Goal: Transaction & Acquisition: Purchase product/service

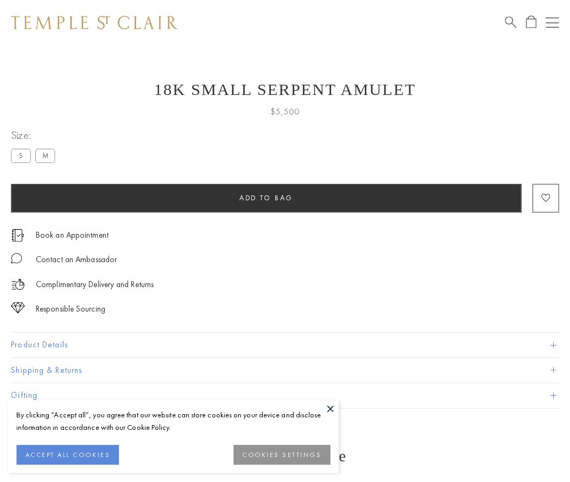
scroll to position [43, 0]
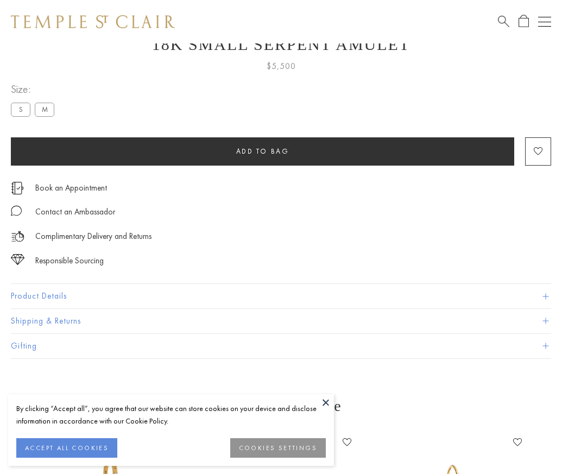
click at [262, 151] on span "Add to bag" at bounding box center [262, 151] width 53 height 9
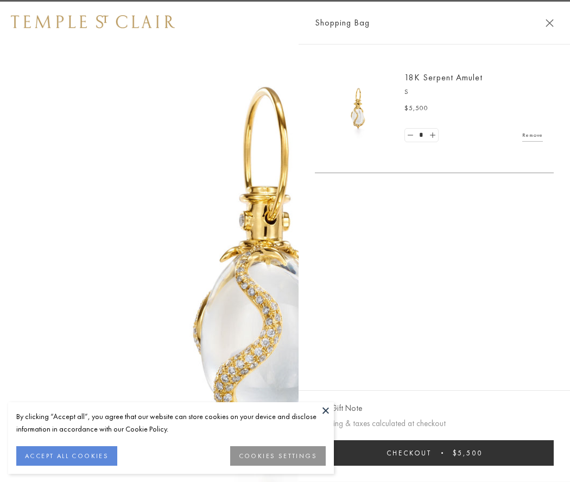
click at [435, 453] on button "Checkout $5,500" at bounding box center [434, 453] width 239 height 26
